Goal: Task Accomplishment & Management: Complete application form

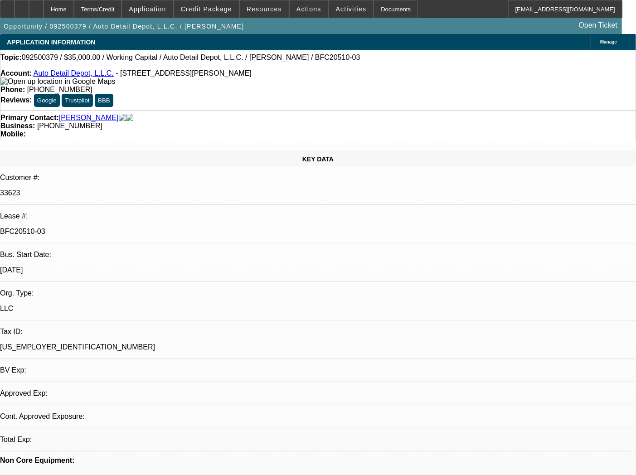
select select "0"
select select "2"
select select "0"
select select "6"
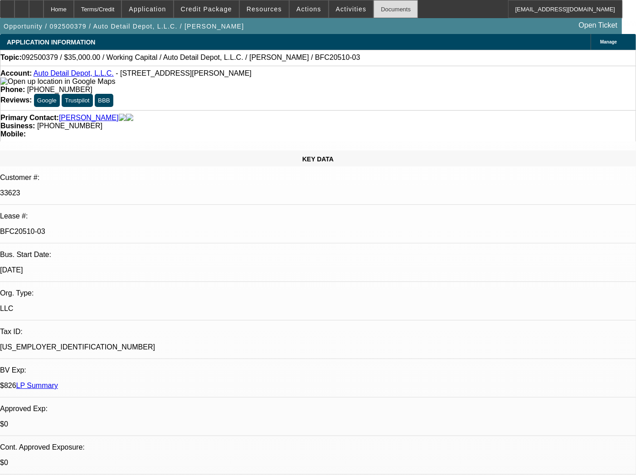
click at [374, 9] on div "Documents" at bounding box center [396, 9] width 44 height 18
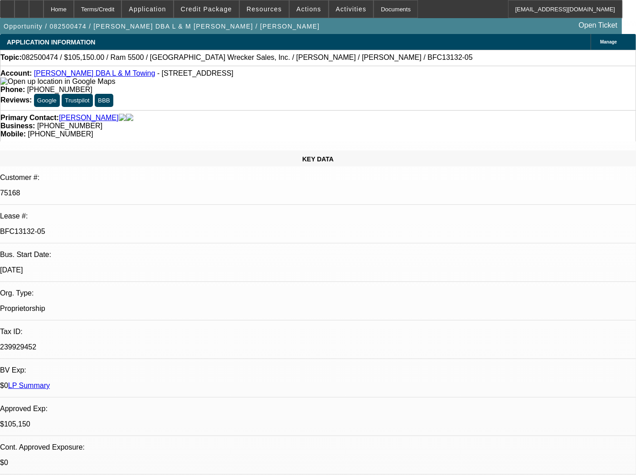
select select "0"
select select "3"
select select "0"
select select "6"
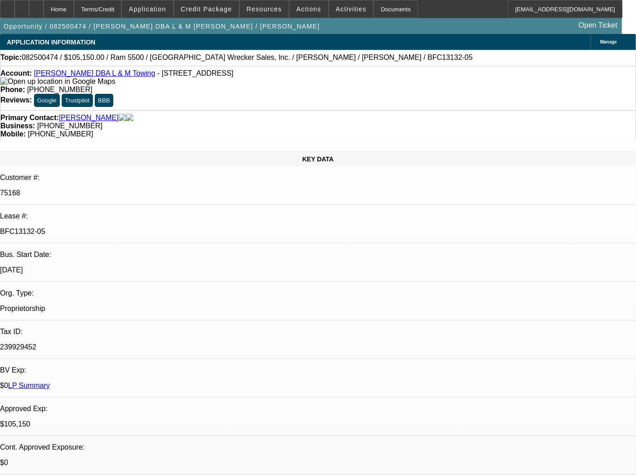
select select "0"
select select "6"
select select "0"
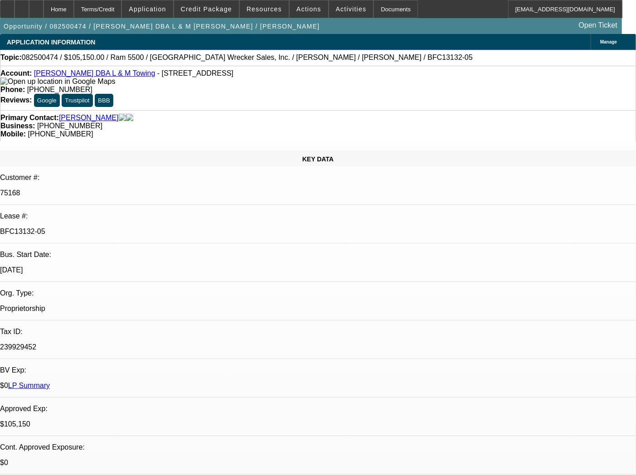
select select "0"
select select "3"
select select "0"
select select "6"
select select "0"
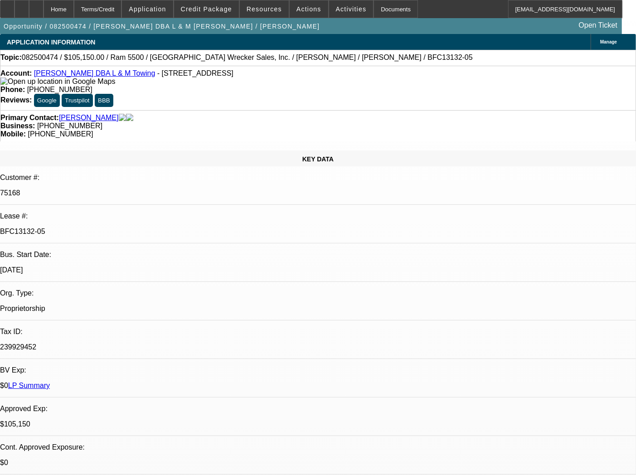
select select "0"
select select "2"
select select "0"
select select "6"
click at [374, 12] on div "Documents" at bounding box center [396, 9] width 44 height 18
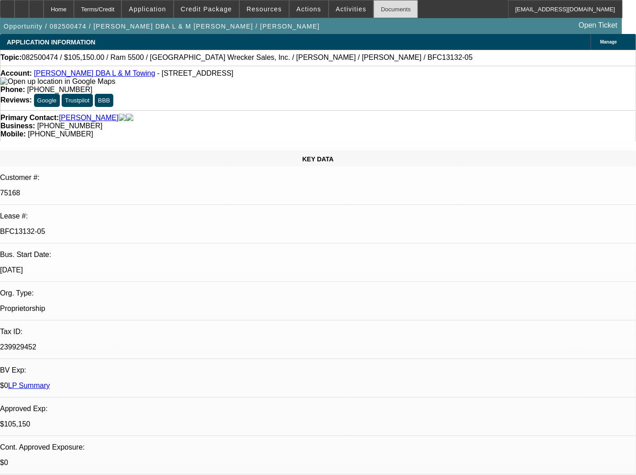
select select "0"
select select "3"
select select "0"
select select "6"
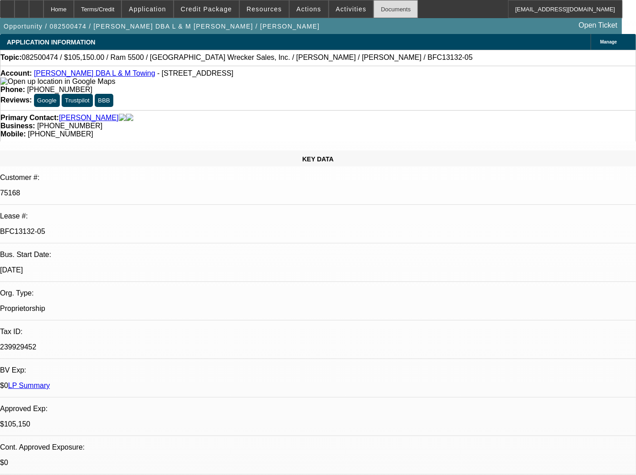
select select "0"
select select "6"
select select "0"
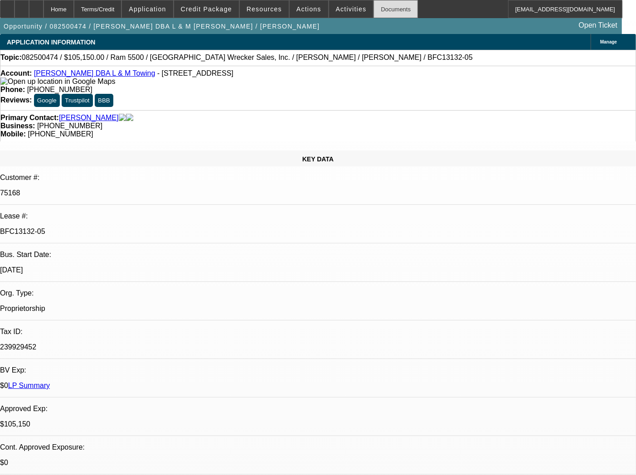
select select "0"
select select "3"
select select "0"
select select "6"
select select "0"
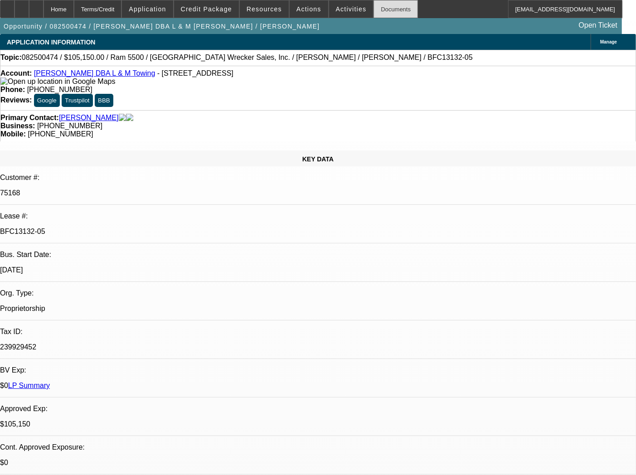
select select "0"
select select "2"
select select "0"
select select "6"
click at [378, 7] on div "Documents" at bounding box center [396, 9] width 44 height 18
